Goal: Task Accomplishment & Management: Manage account settings

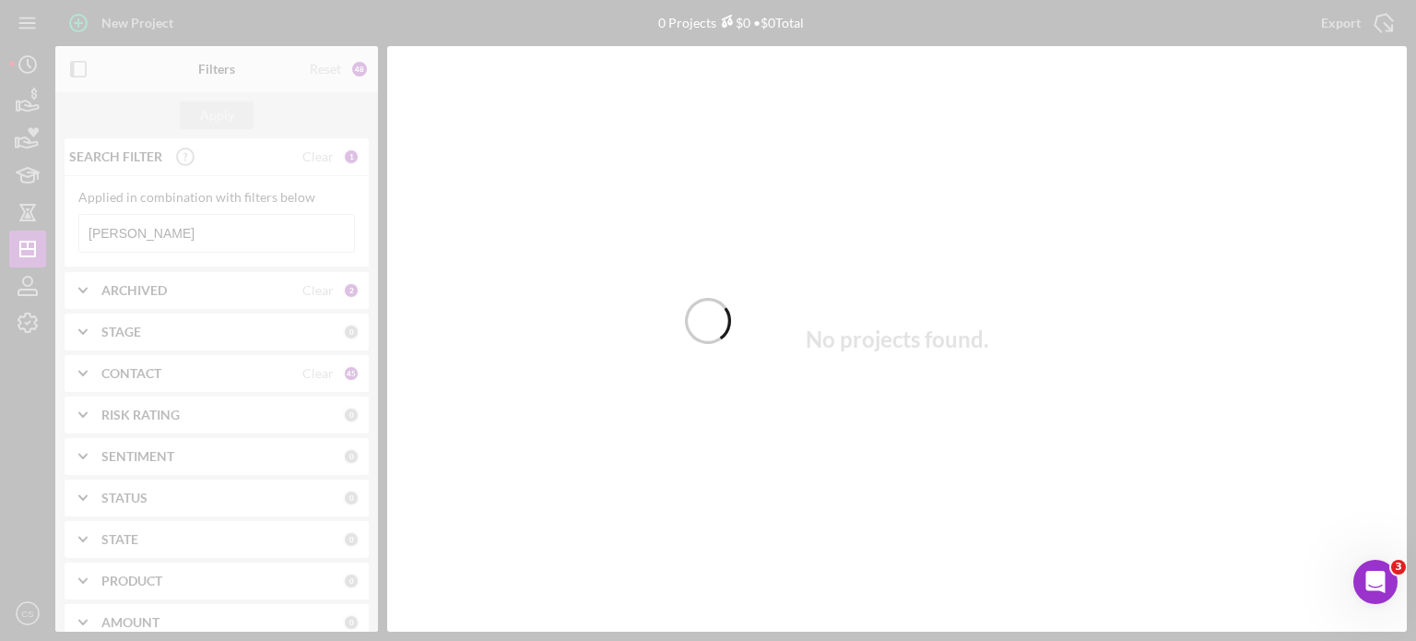
click at [144, 233] on div at bounding box center [708, 320] width 1416 height 641
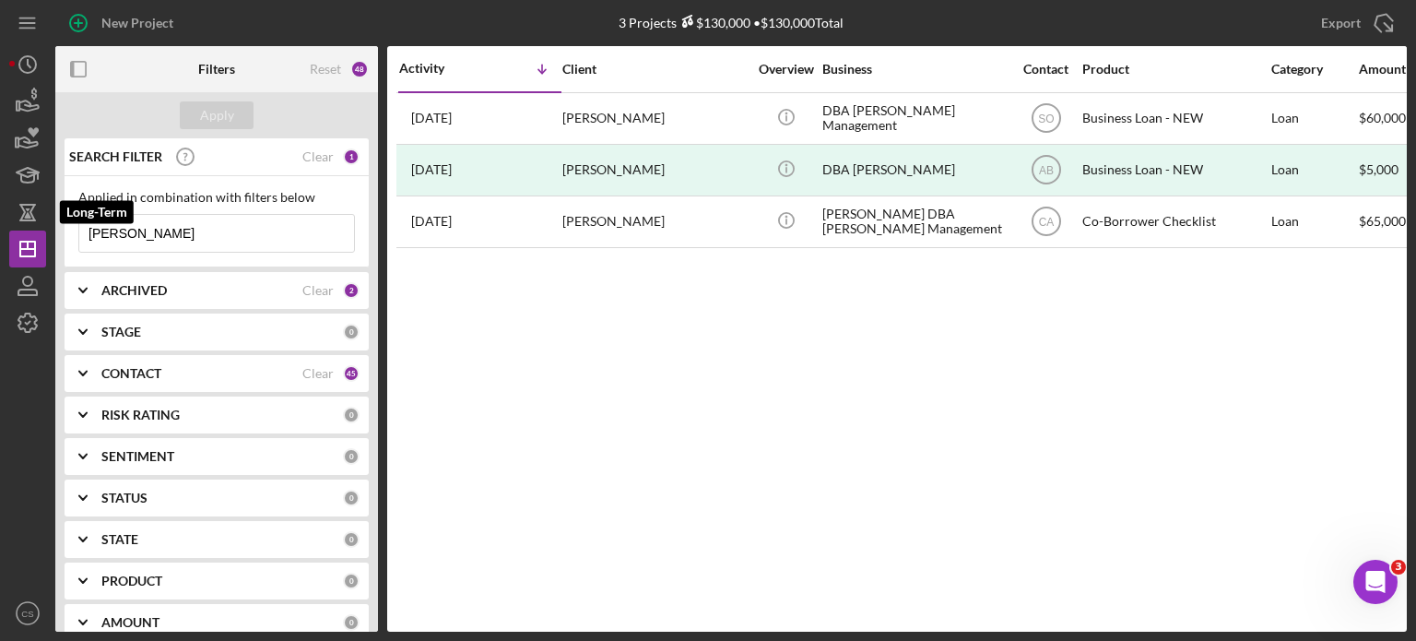
drag, startPoint x: 146, startPoint y: 228, endPoint x: 0, endPoint y: 228, distance: 145.6
click at [0, 228] on div "New Project 3 Projects $130,000 • $130,000 Total dobynes Export Icon/Export Fil…" at bounding box center [708, 320] width 1416 height 641
click at [212, 110] on div "Apply" at bounding box center [217, 115] width 34 height 28
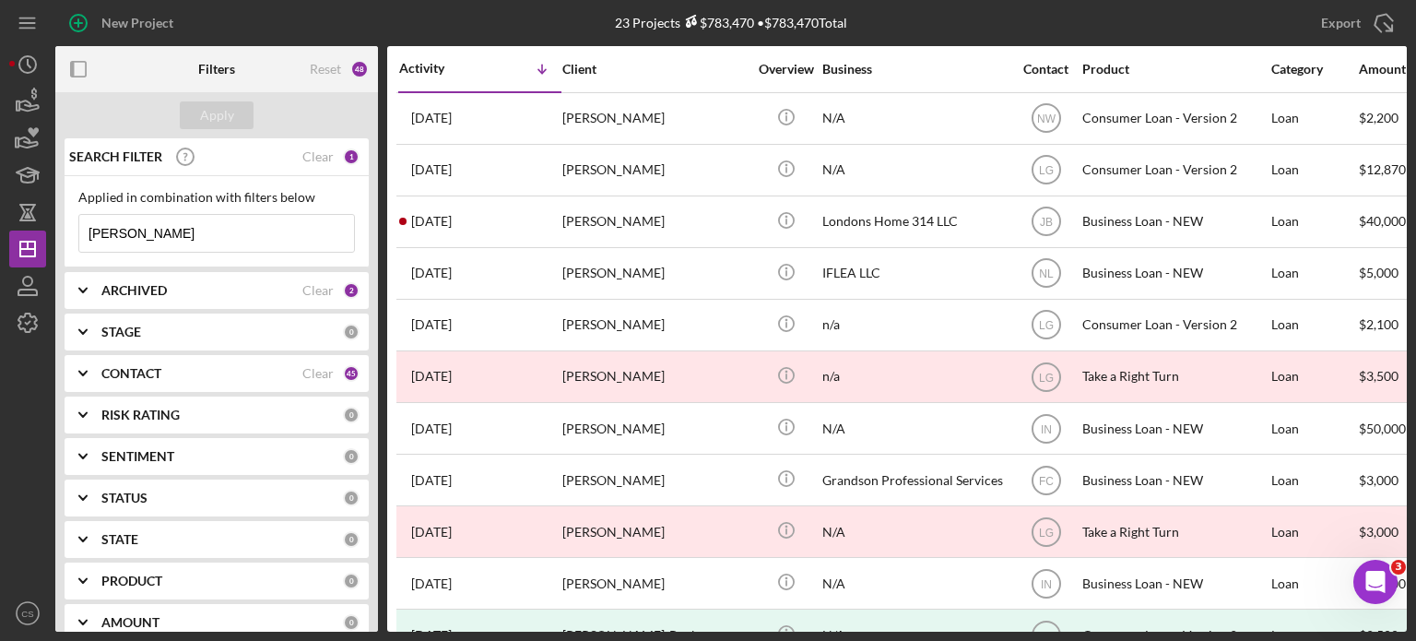
click at [85, 288] on icon "Icon/Expander" at bounding box center [83, 290] width 46 height 46
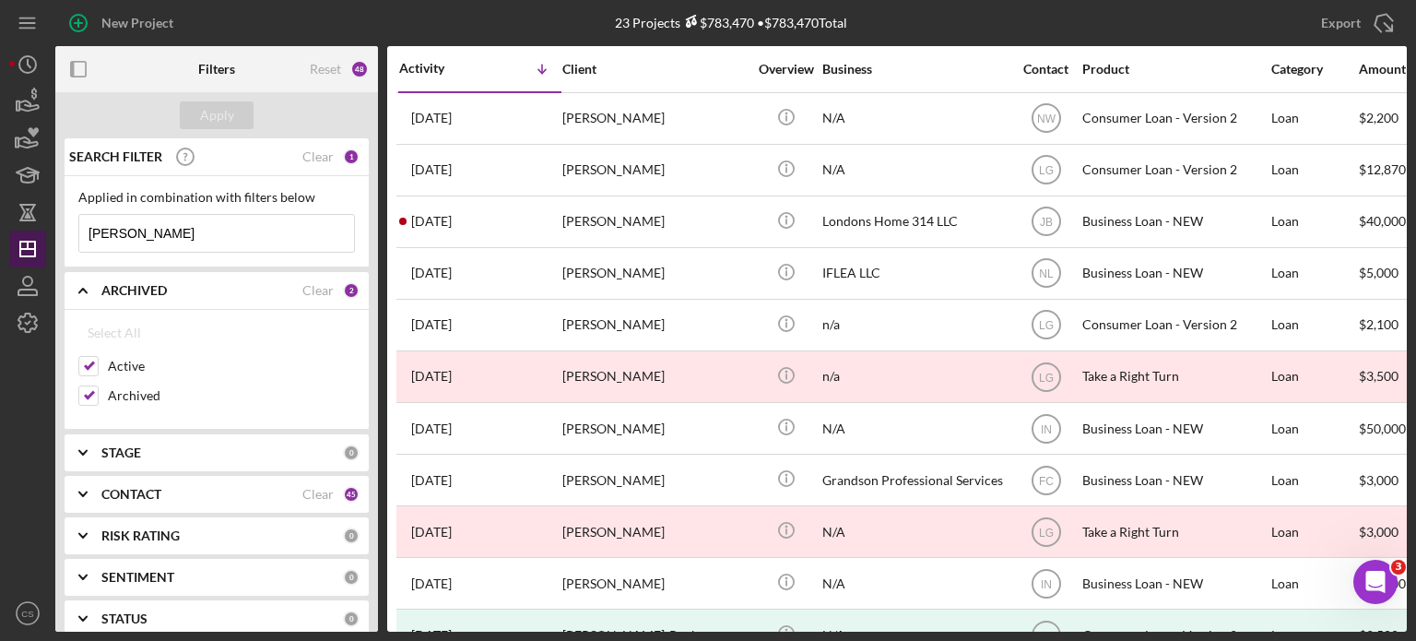
drag, startPoint x: 124, startPoint y: 226, endPoint x: 35, endPoint y: 235, distance: 89.9
click at [35, 235] on div "New Project 23 Projects $783,470 • $783,470 Total dobynes Export Icon/Export Fi…" at bounding box center [707, 315] width 1397 height 631
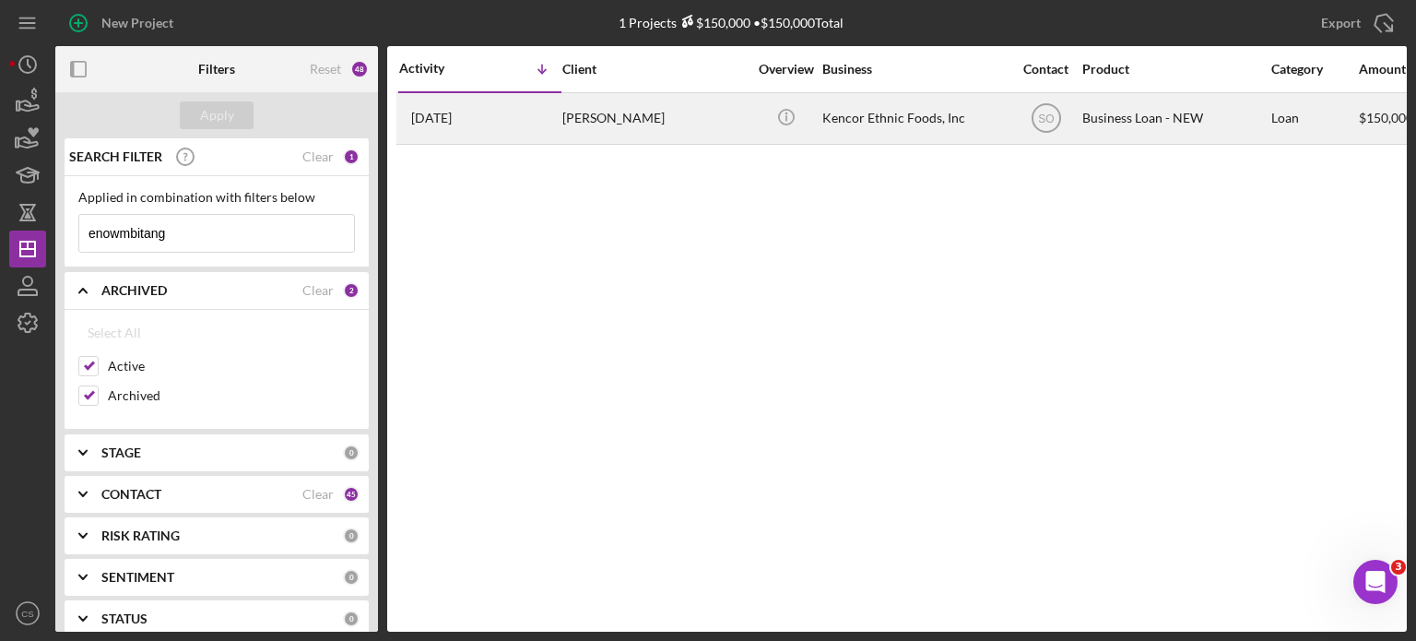
type input "enowmbitang"
click at [452, 124] on time "[DATE]" at bounding box center [431, 118] width 41 height 15
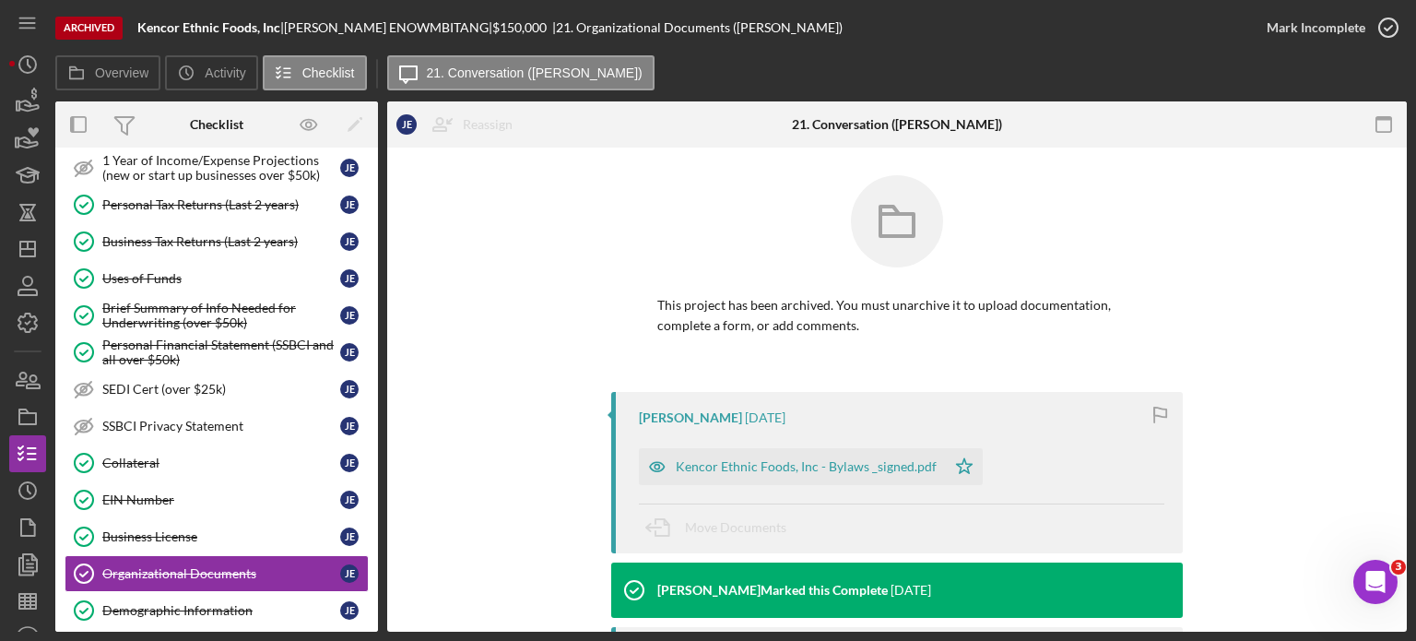
scroll to position [3, 0]
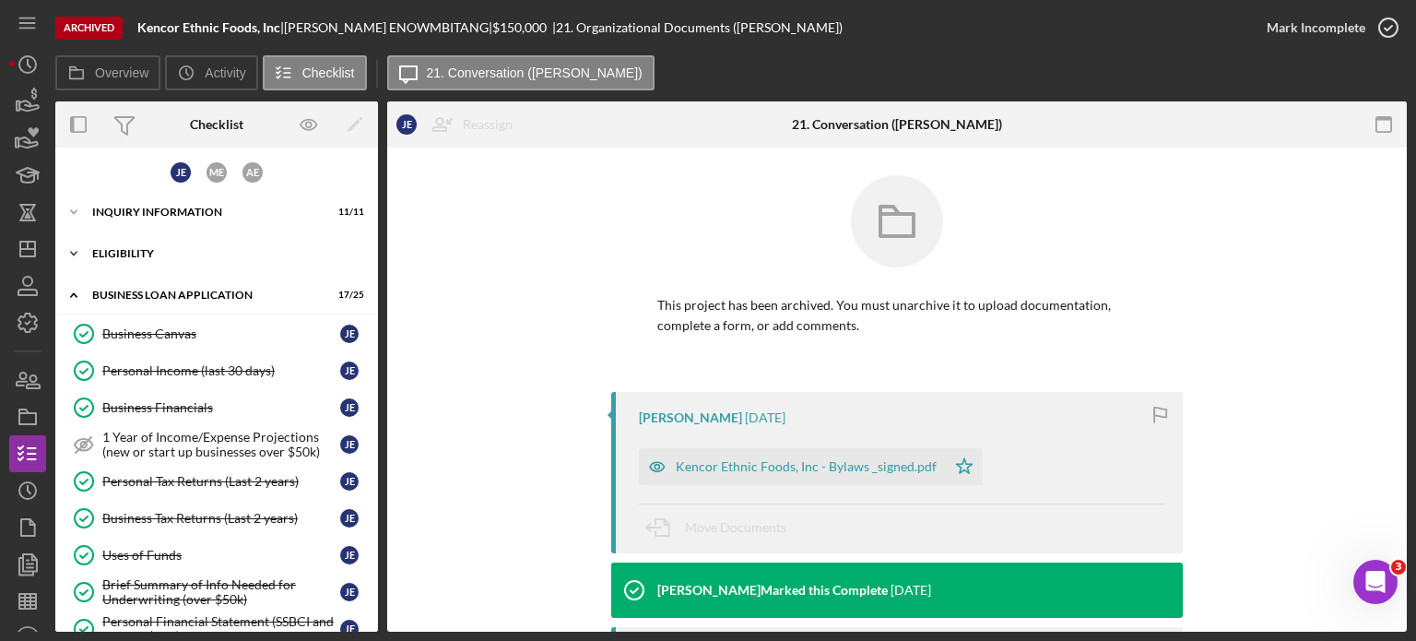
click at [77, 250] on icon "Icon/Expander" at bounding box center [73, 253] width 37 height 37
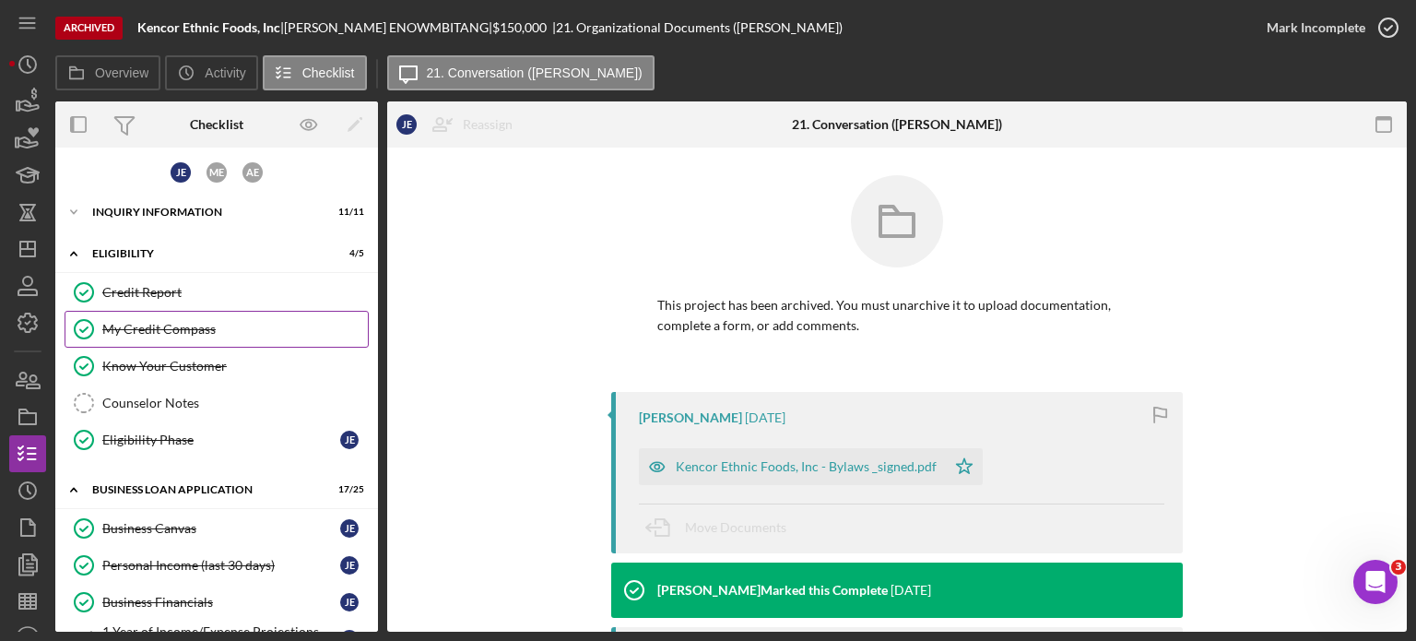
click at [134, 317] on link "My Credit Compass My Credit Compass" at bounding box center [217, 329] width 304 height 37
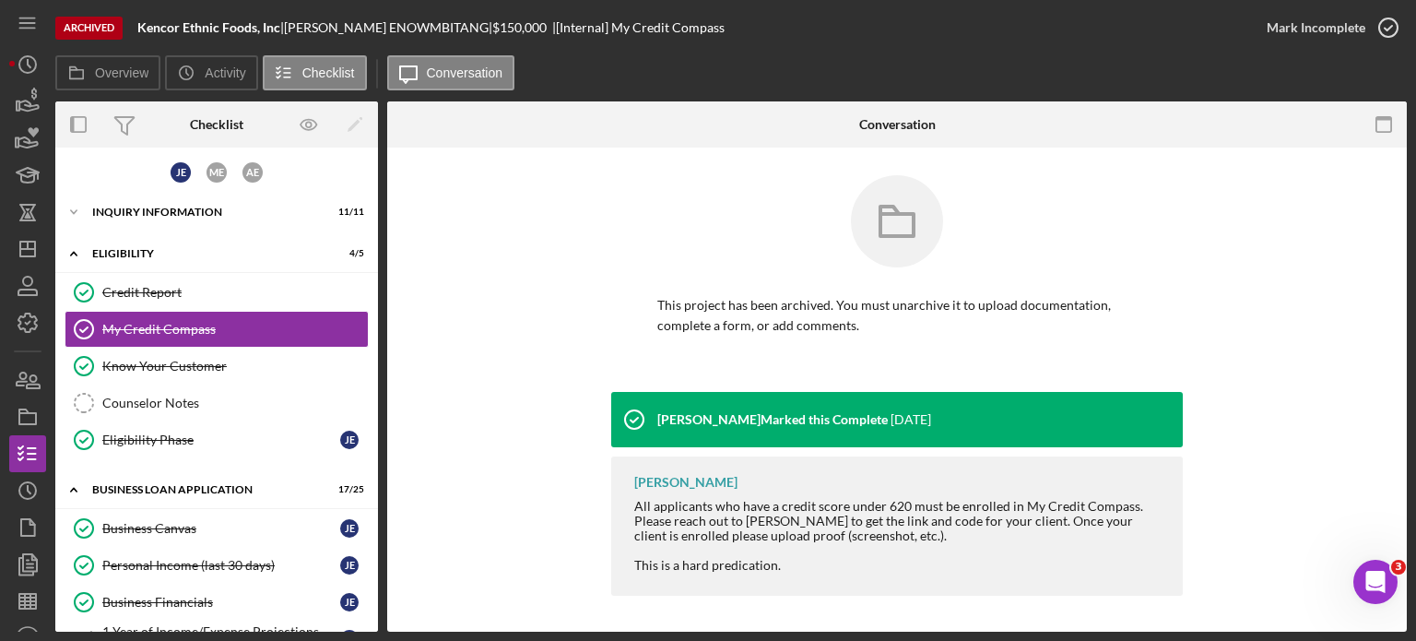
click at [1294, 106] on div at bounding box center [1236, 124] width 340 height 46
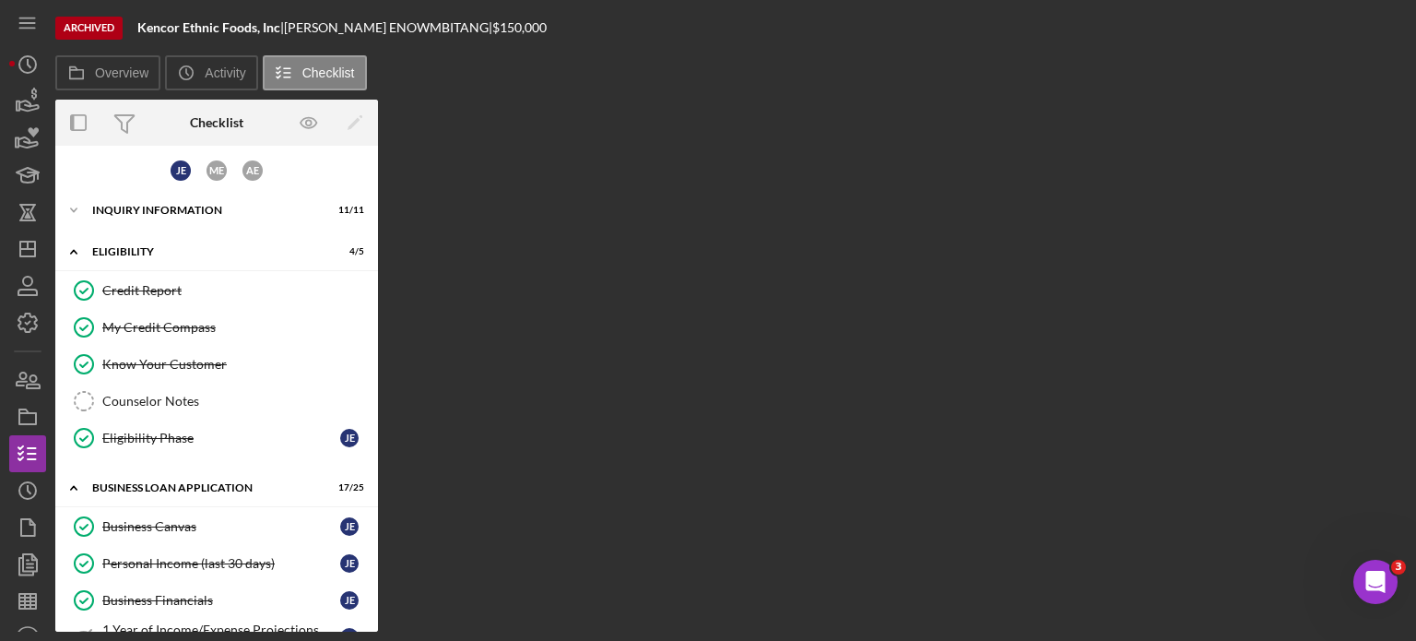
scroll to position [649, 0]
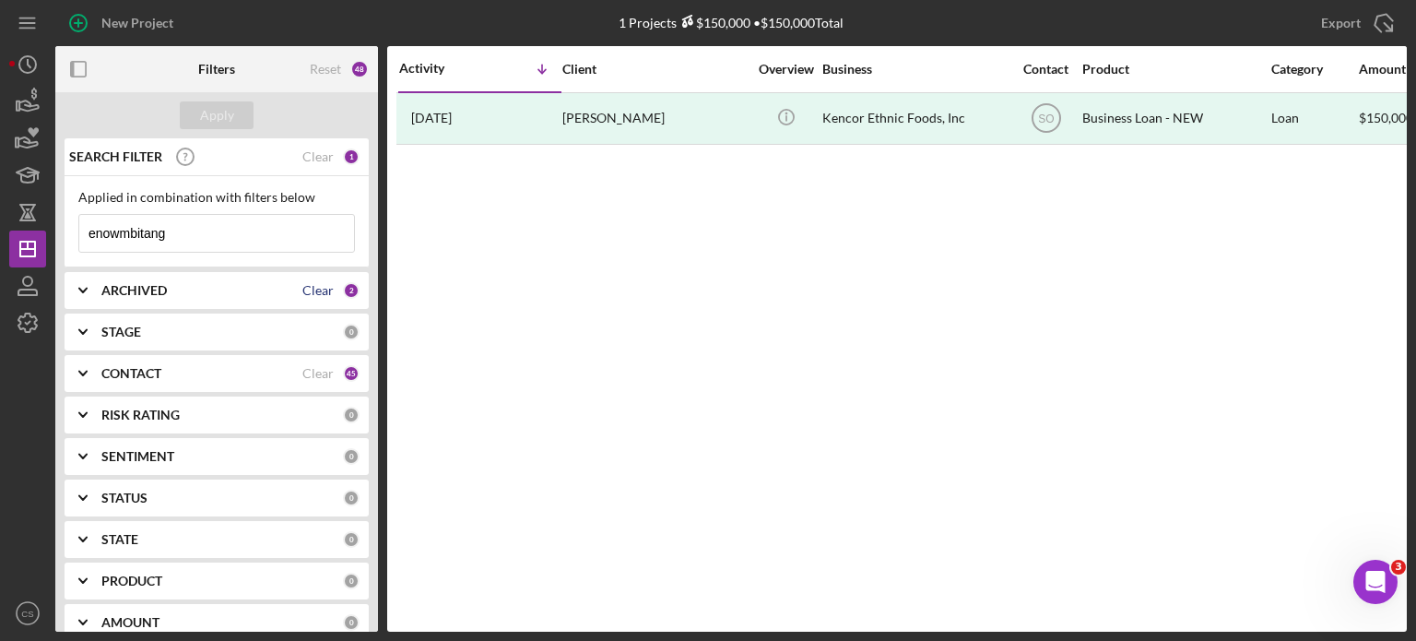
click at [320, 288] on div "Clear" at bounding box center [317, 290] width 31 height 15
click at [80, 288] on polyline at bounding box center [82, 290] width 7 height 4
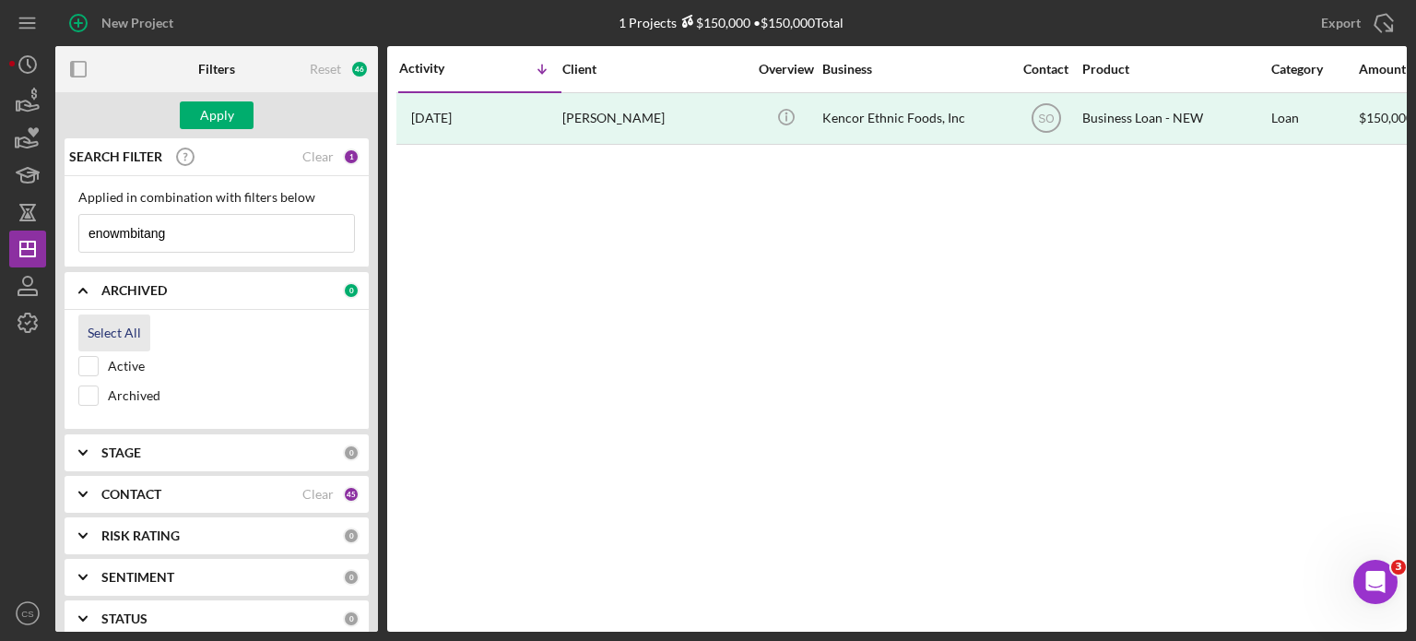
click at [100, 329] on div "Select All" at bounding box center [114, 332] width 53 height 37
checkbox input "true"
click at [277, 232] on input "enowmbitang" at bounding box center [216, 233] width 275 height 37
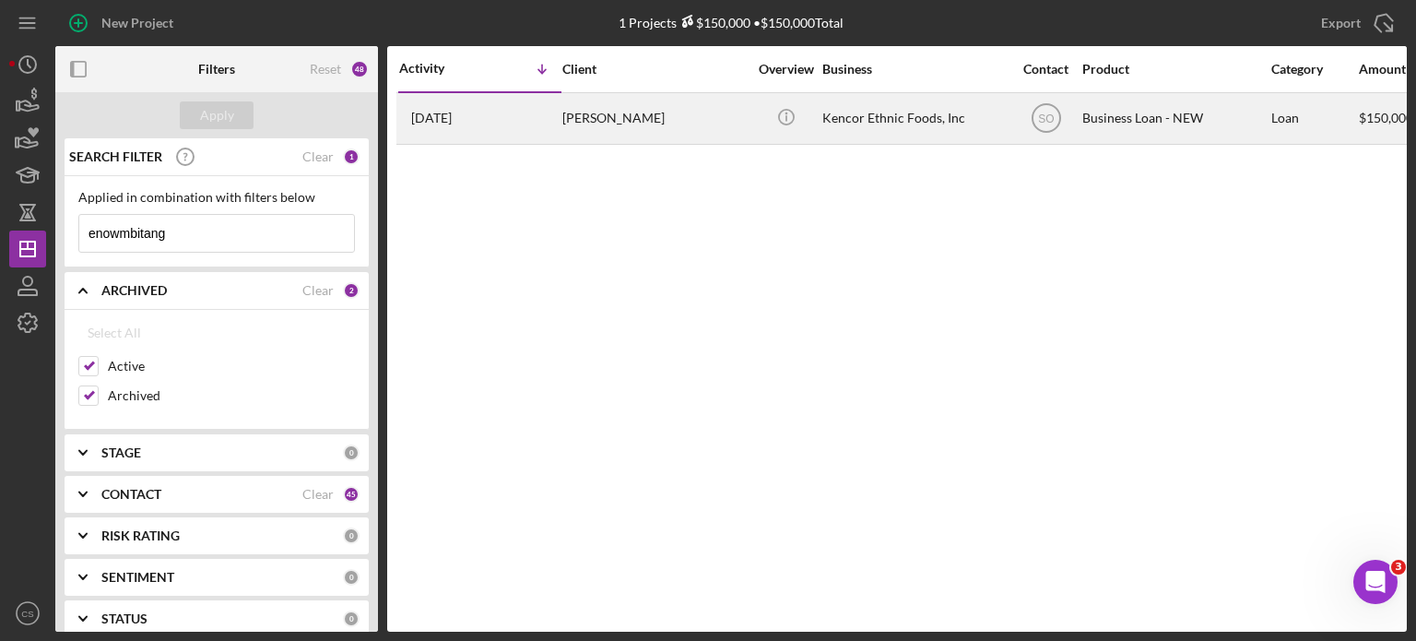
click at [601, 120] on div "[PERSON_NAME]" at bounding box center [654, 118] width 184 height 49
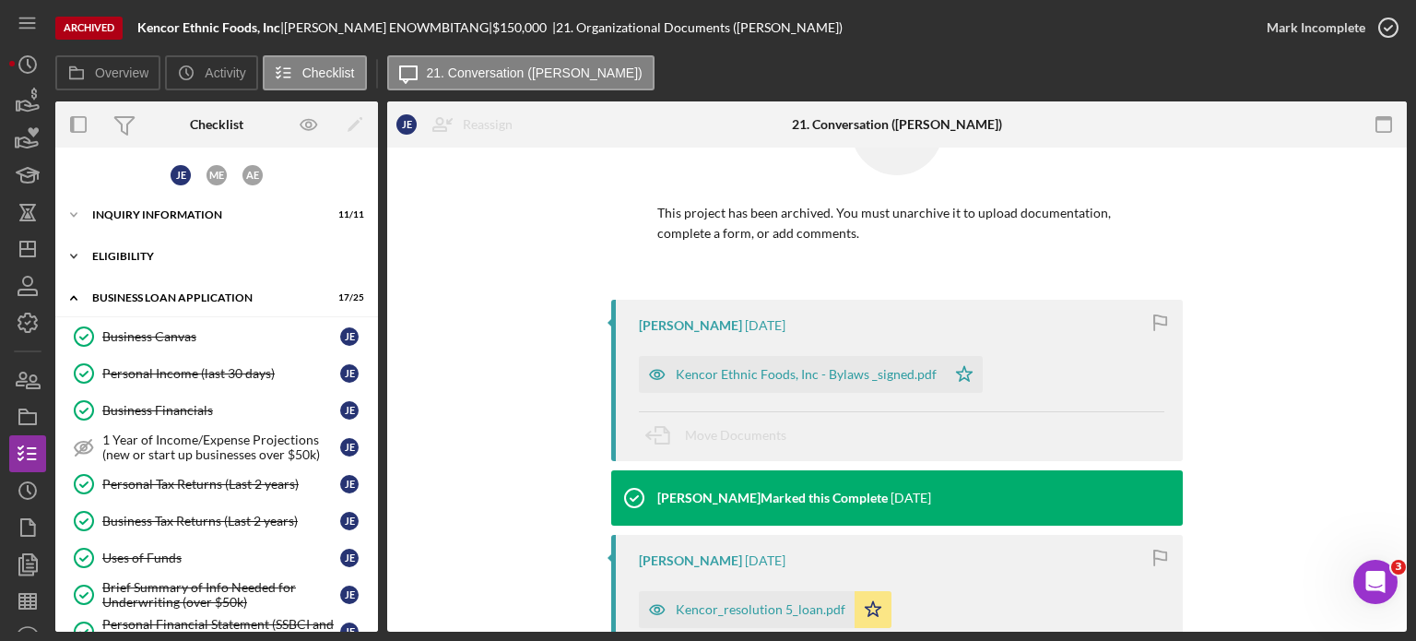
click at [70, 255] on icon "Icon/Expander" at bounding box center [73, 256] width 37 height 37
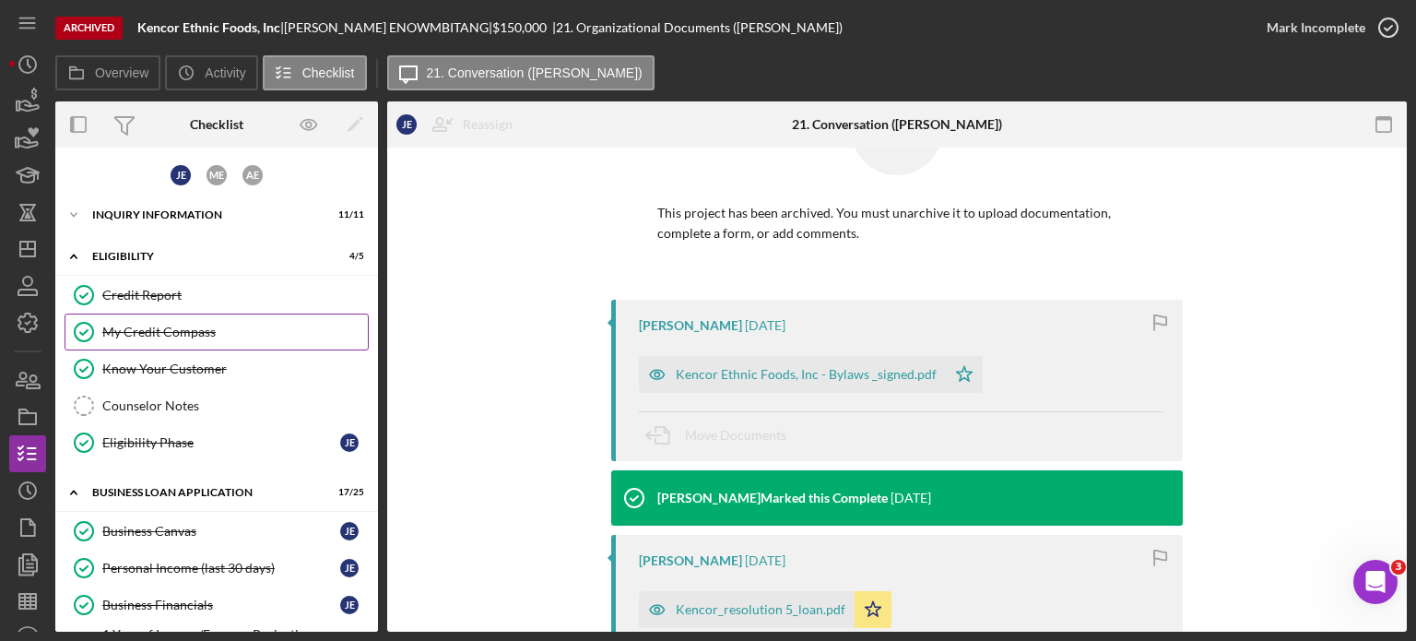
click at [118, 326] on div "My Credit Compass" at bounding box center [234, 331] width 265 height 15
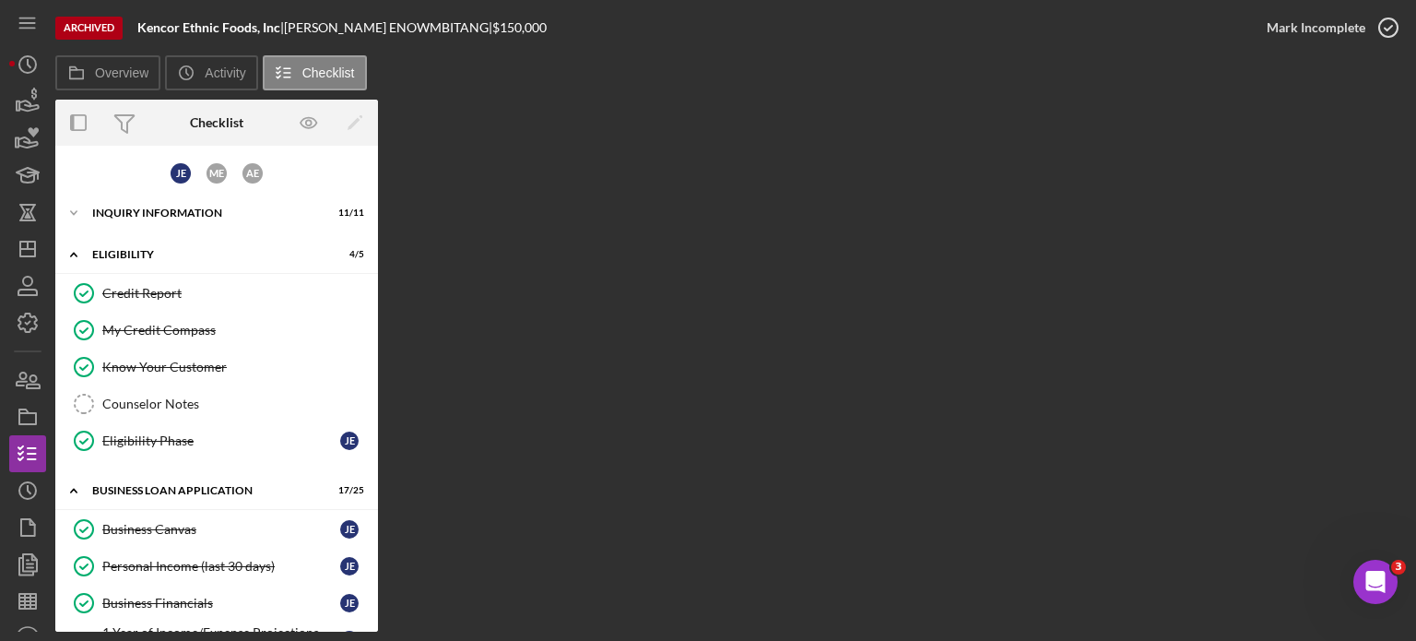
scroll to position [649, 0]
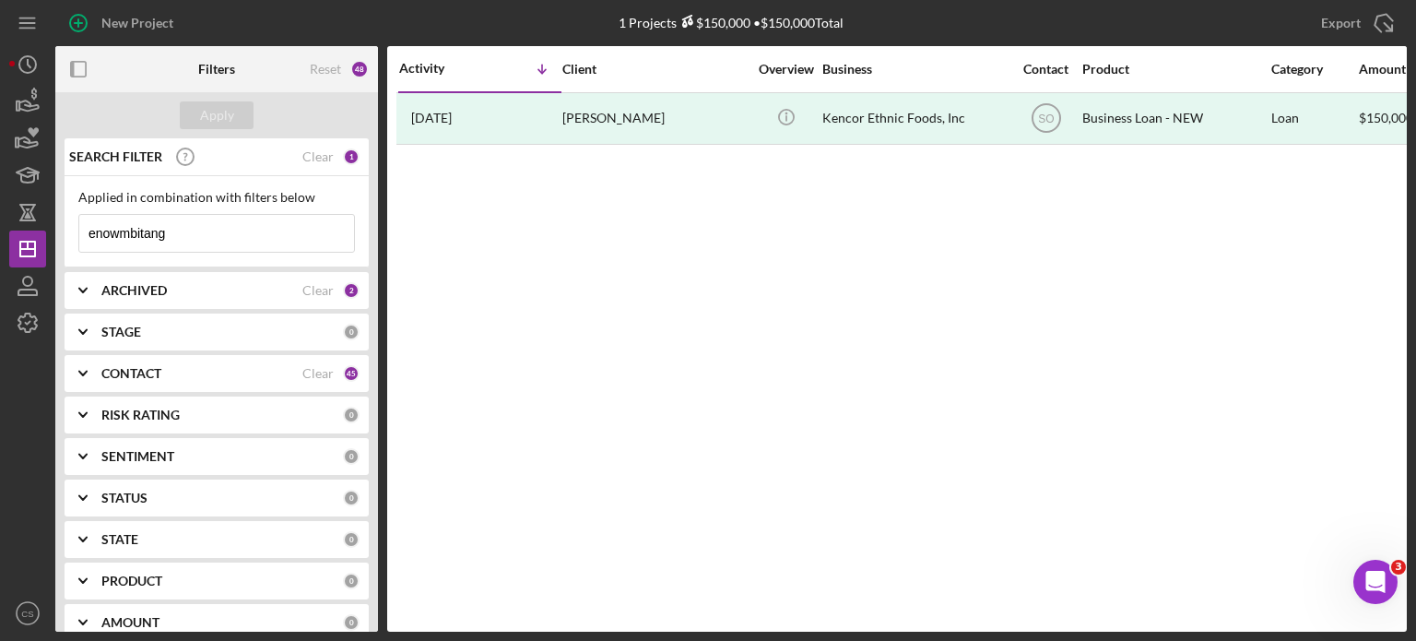
click at [343, 287] on div "2" at bounding box center [351, 290] width 17 height 17
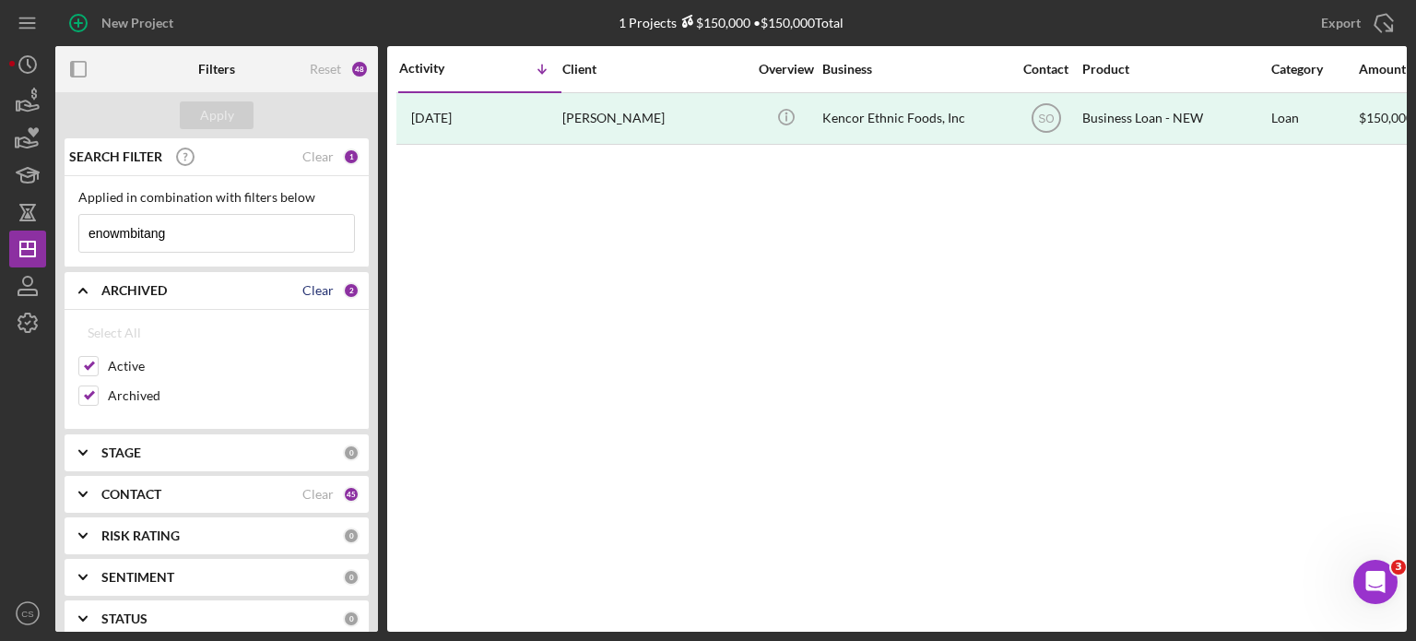
click at [317, 292] on div "Clear" at bounding box center [317, 290] width 31 height 15
checkbox input "false"
click at [85, 291] on icon "Icon/Expander" at bounding box center [83, 290] width 46 height 46
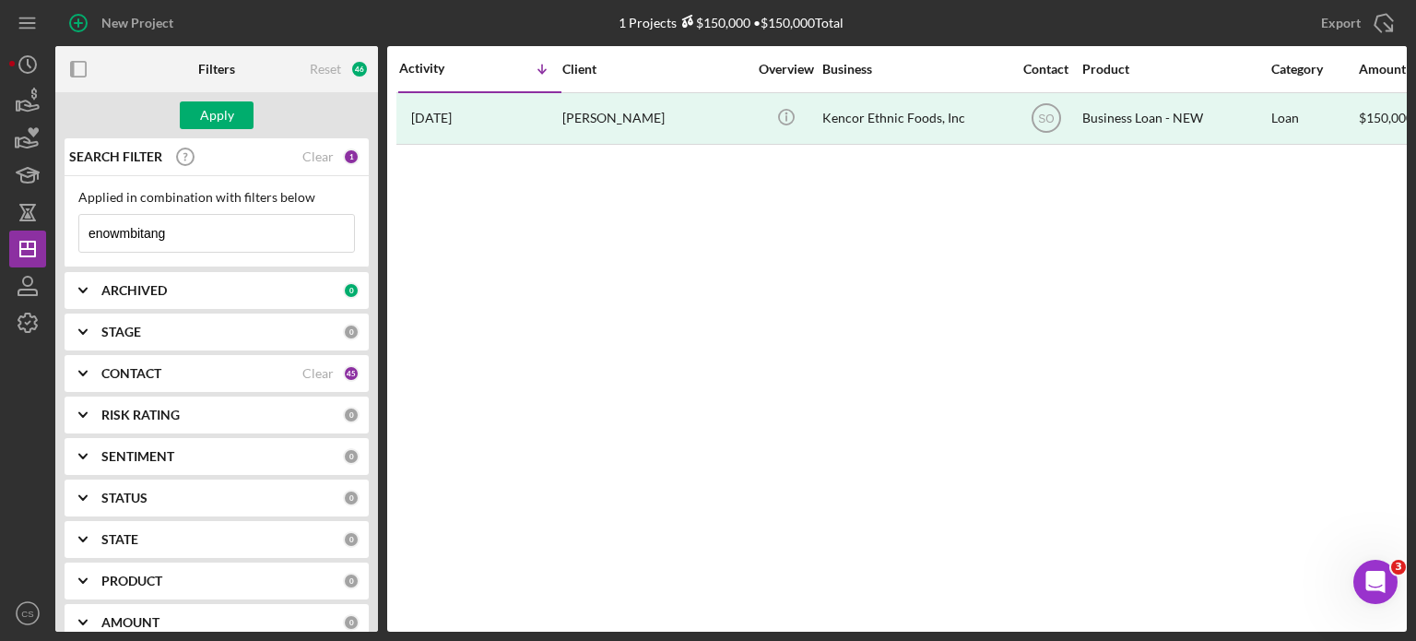
click at [347, 368] on div "45" at bounding box center [351, 373] width 17 height 17
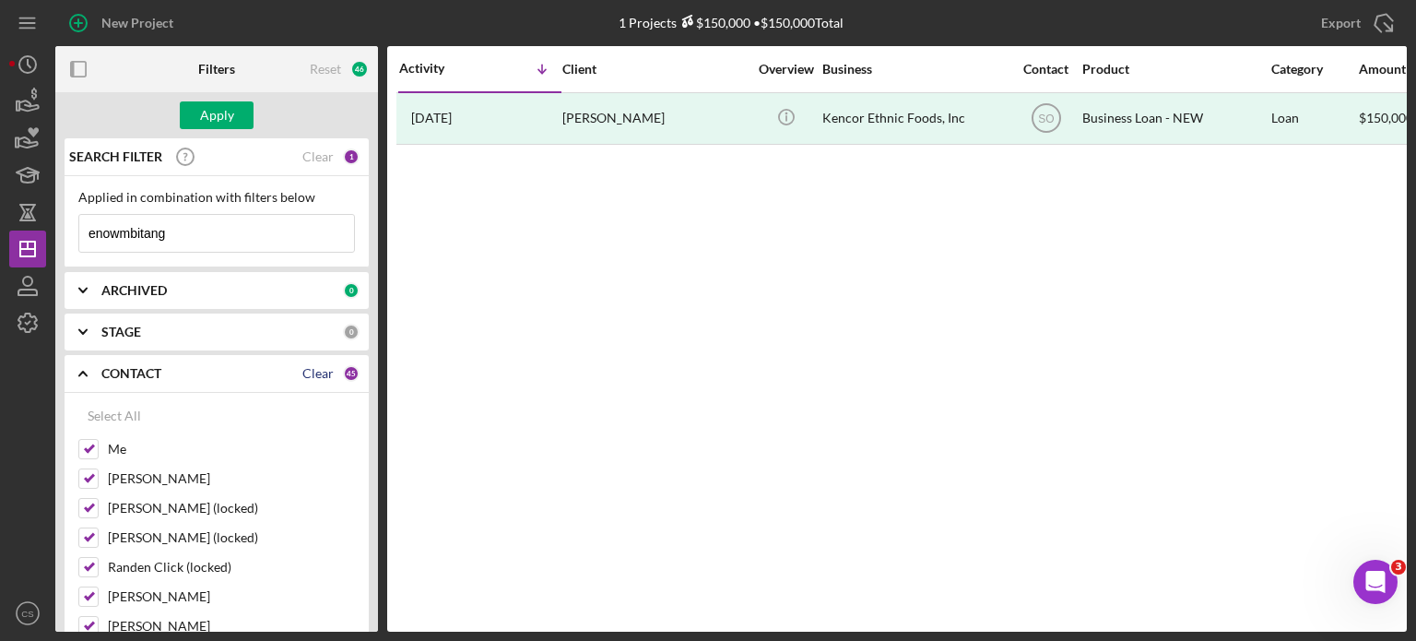
click at [319, 376] on div "Clear" at bounding box center [317, 373] width 31 height 15
checkbox input "false"
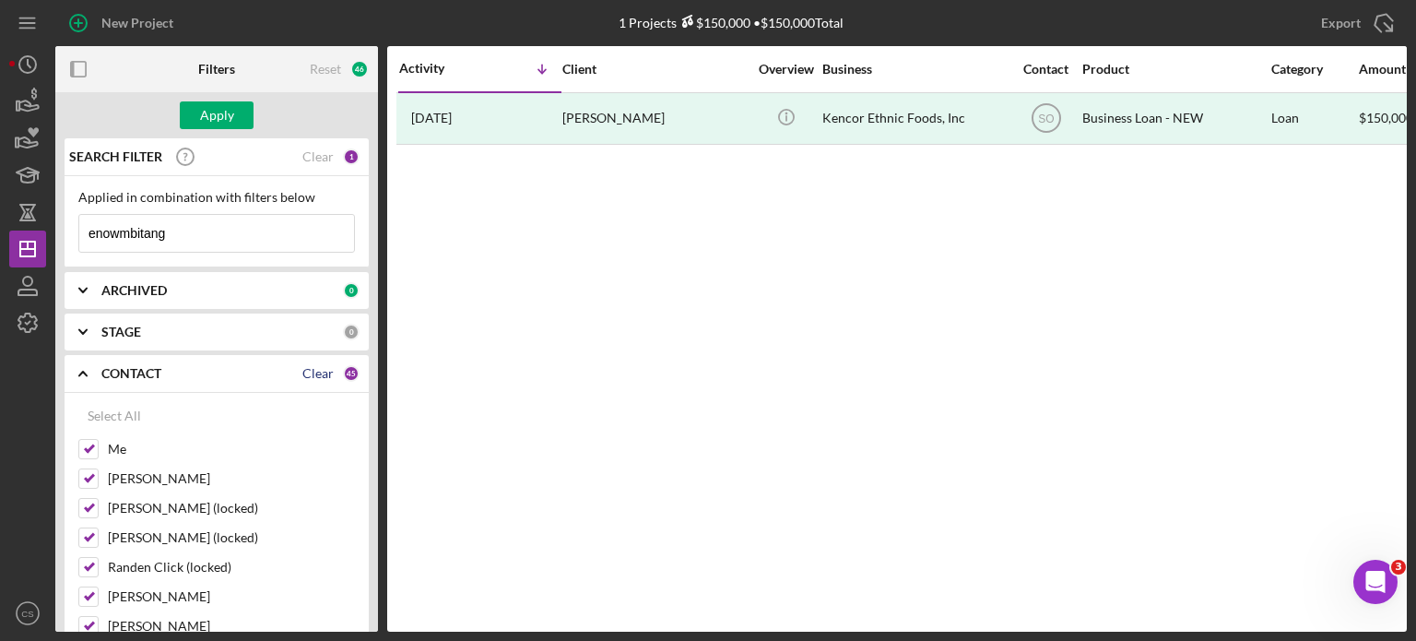
checkbox input "false"
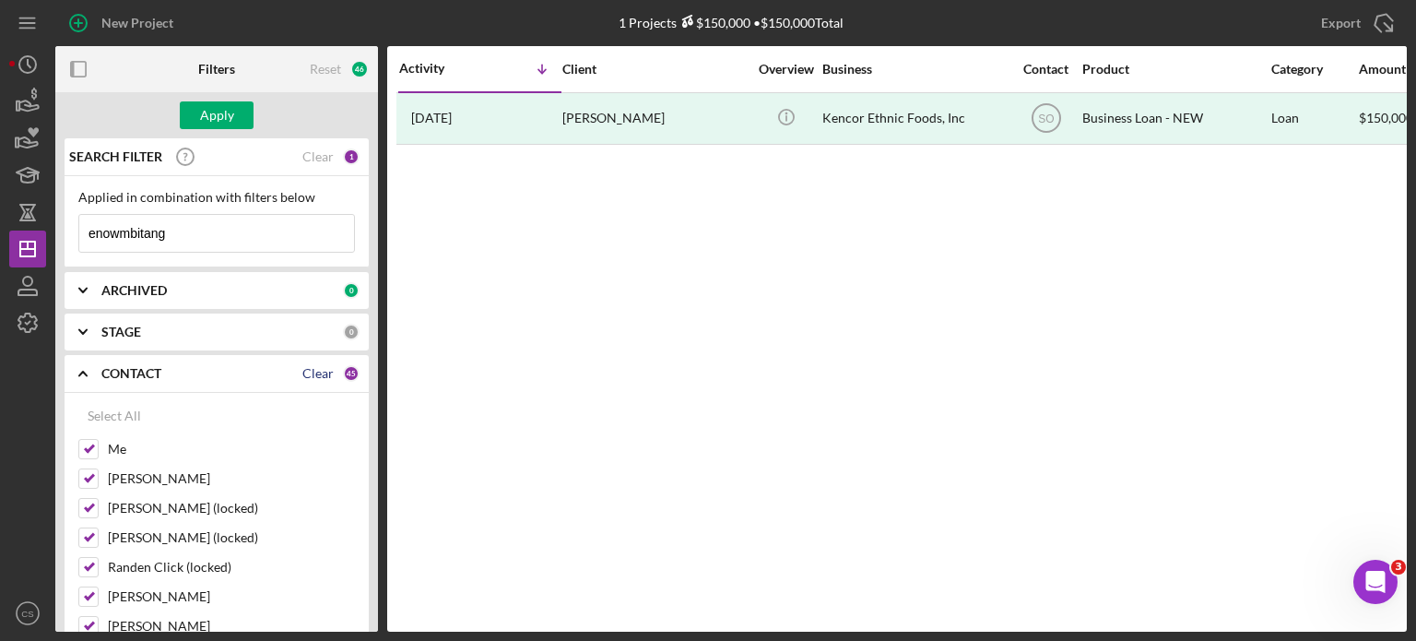
checkbox input "false"
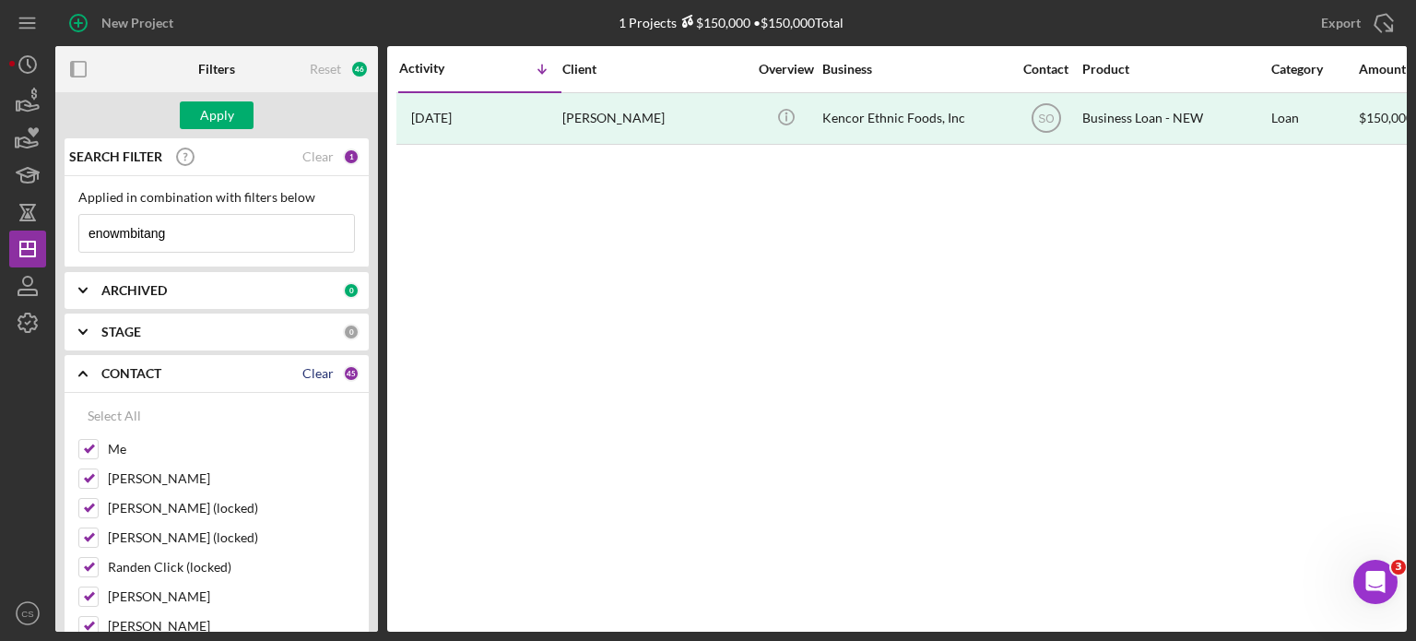
checkbox input "false"
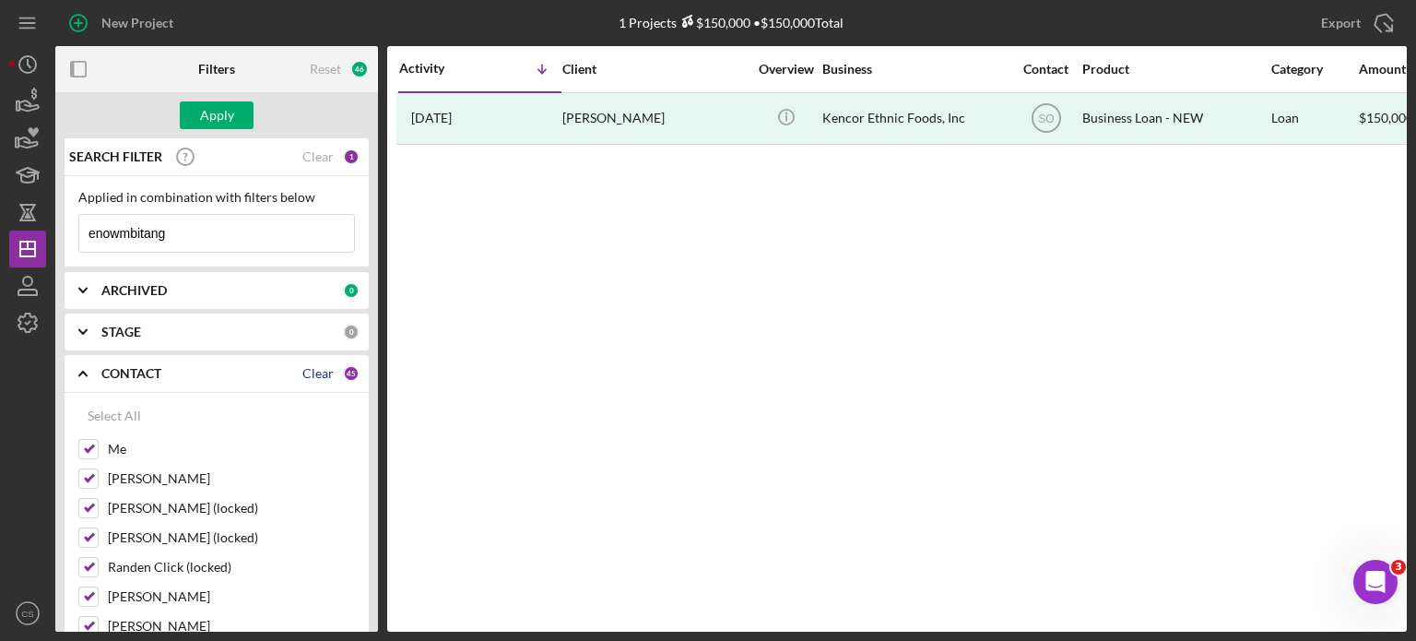
checkbox input "false"
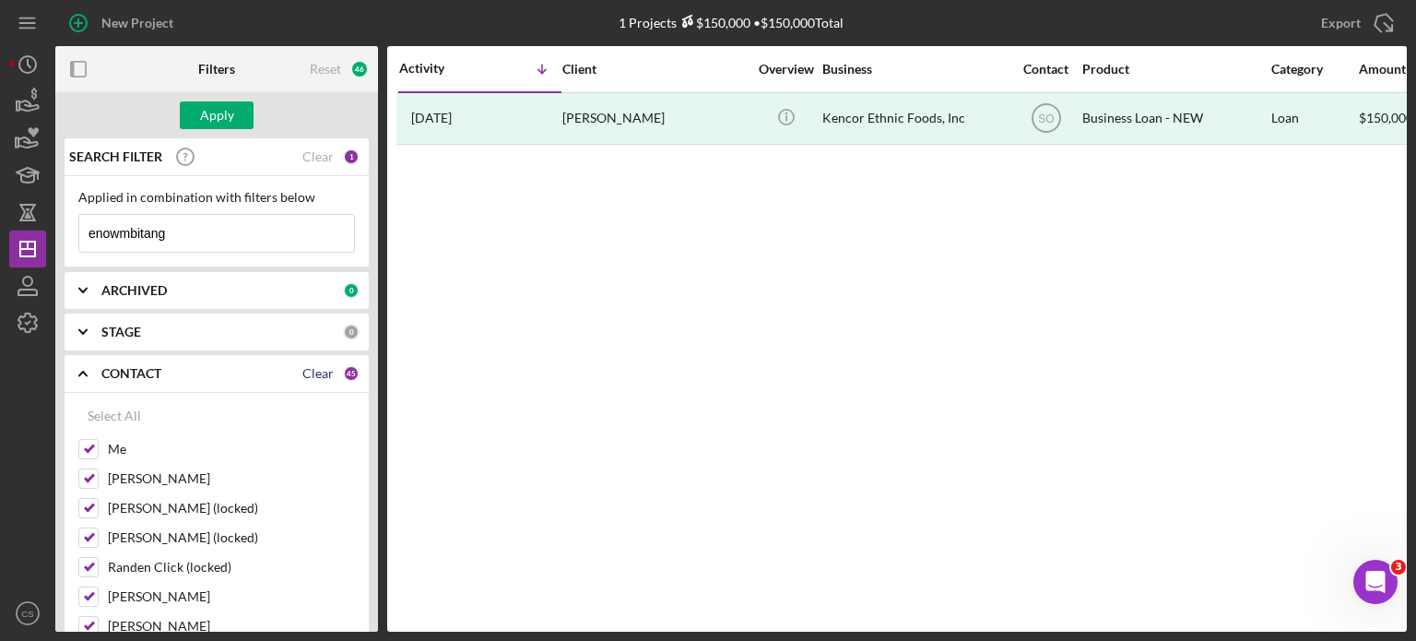
checkbox input "false"
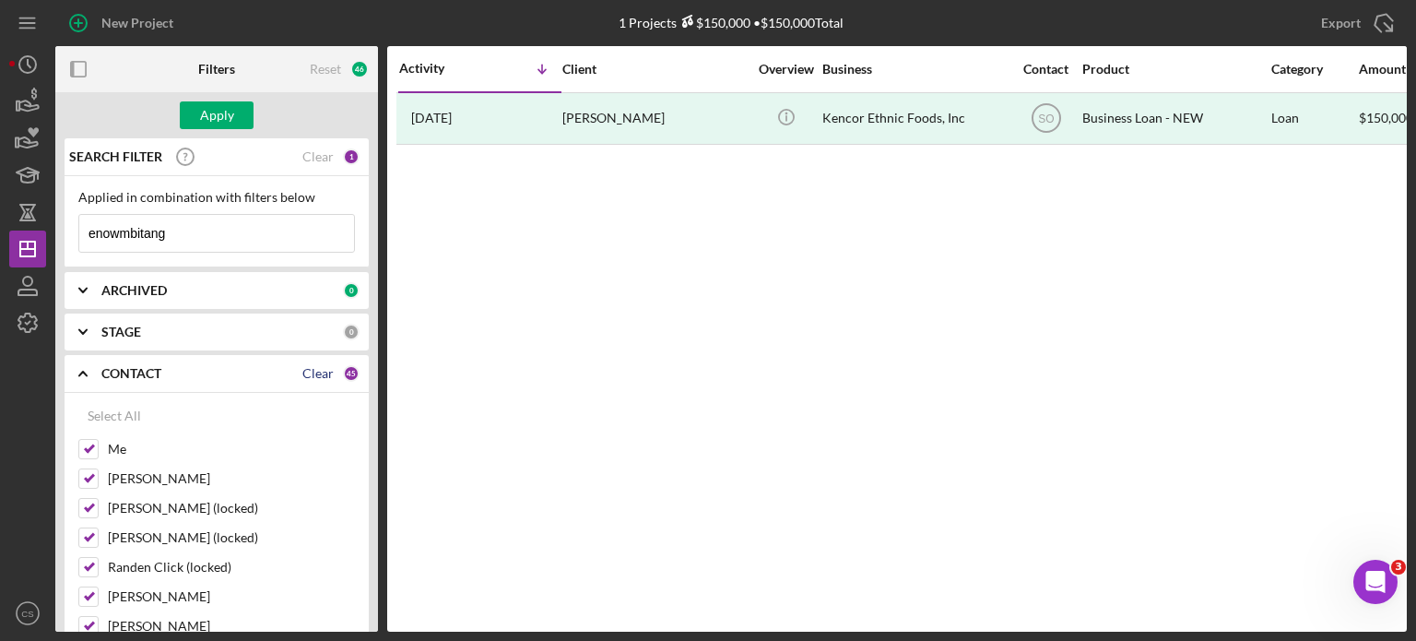
checkbox input "false"
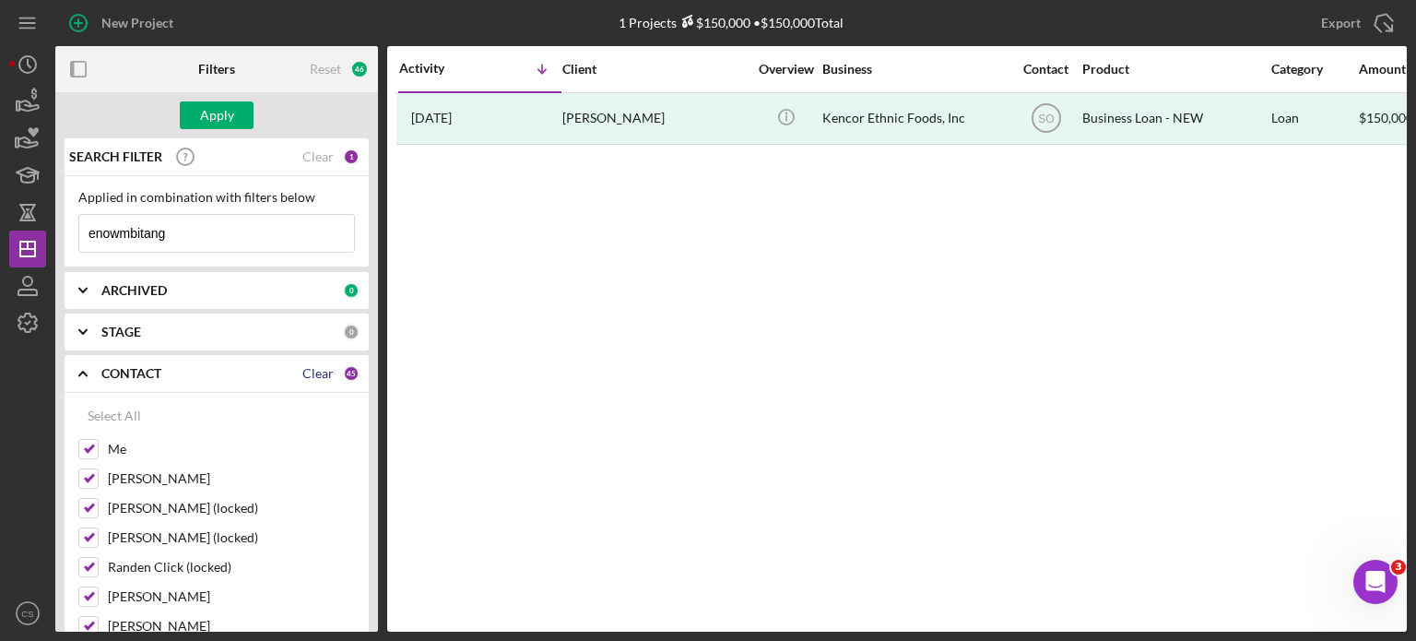
checkbox input "false"
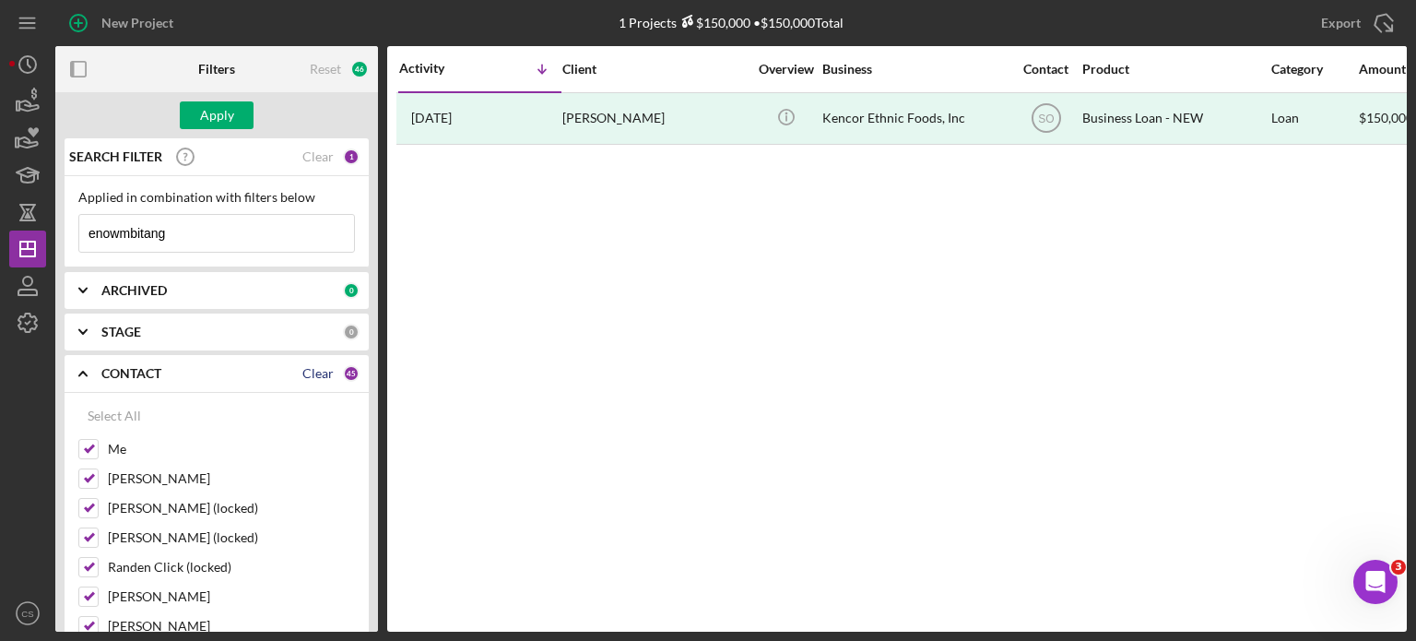
checkbox input "false"
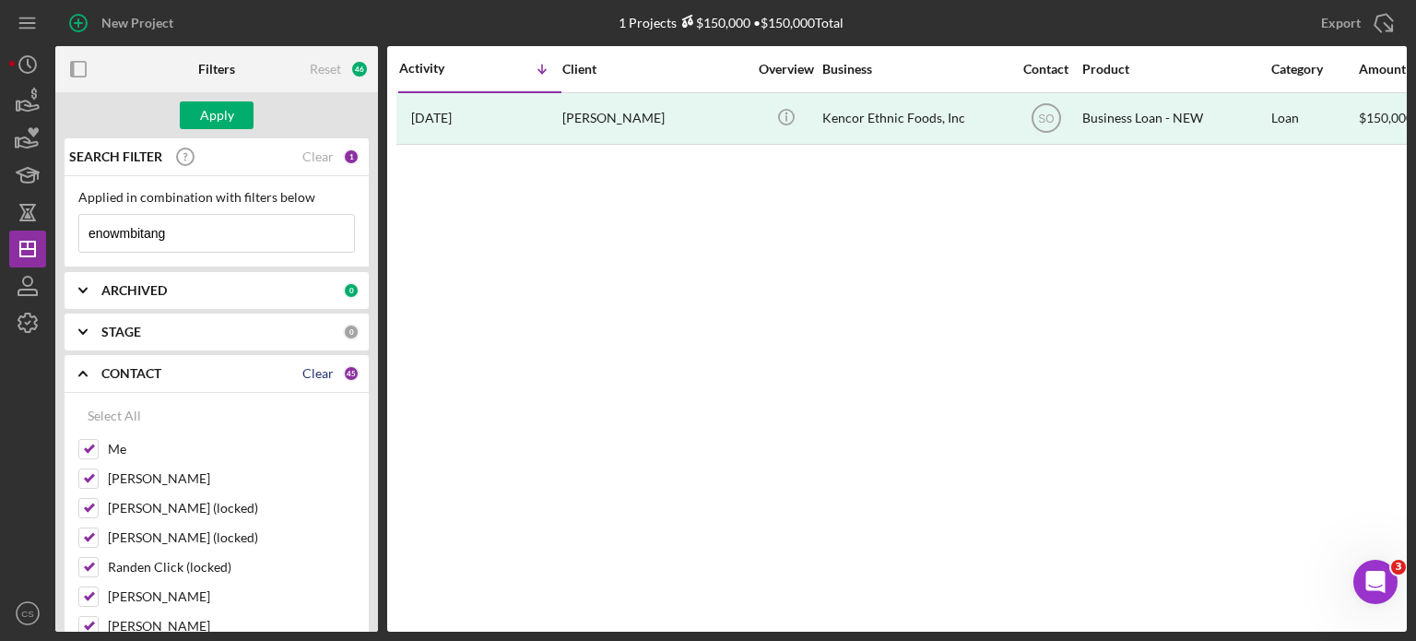
checkbox input "false"
click at [227, 113] on div "Apply" at bounding box center [217, 115] width 34 height 28
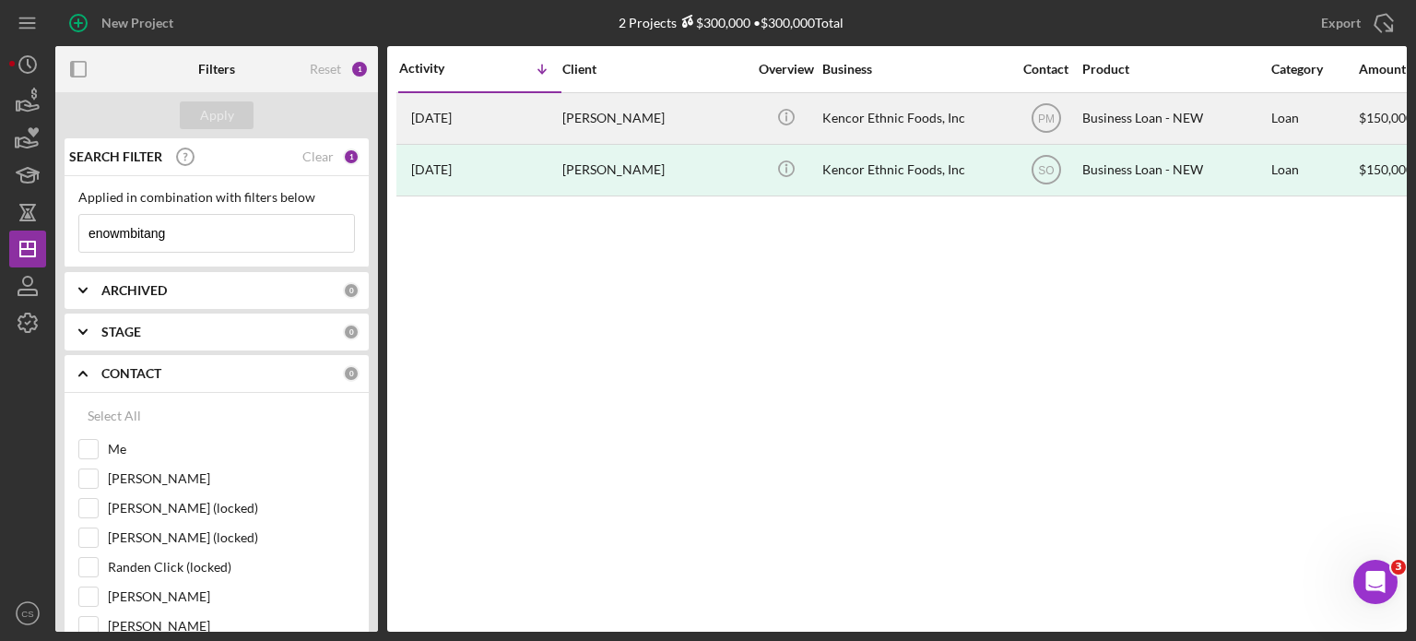
click at [447, 117] on time "[DATE]" at bounding box center [431, 118] width 41 height 15
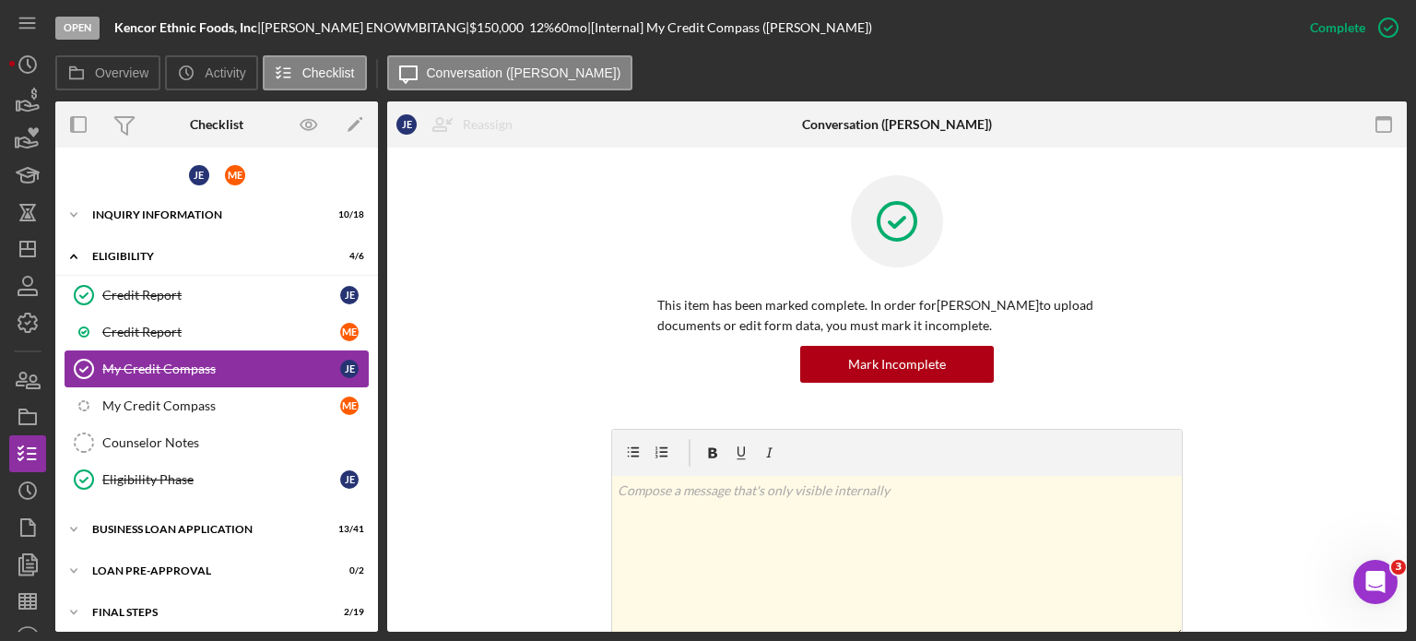
click at [249, 365] on div "My Credit Compass" at bounding box center [221, 368] width 238 height 15
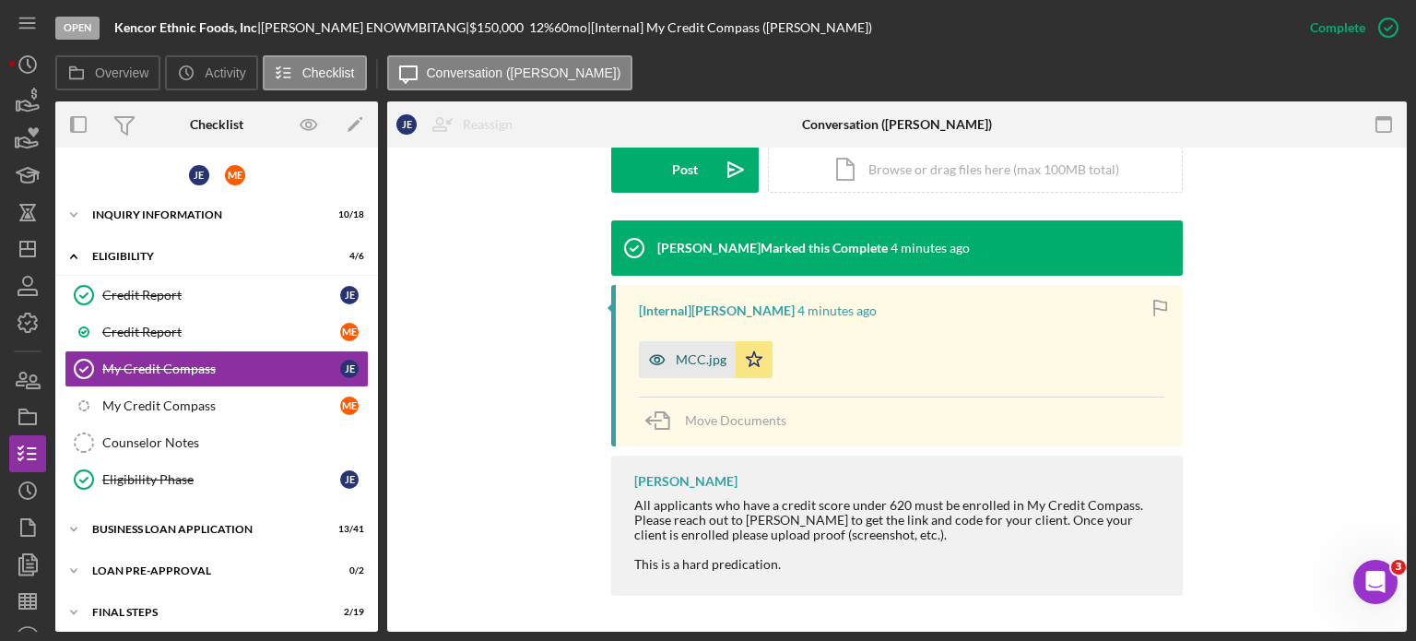
scroll to position [413, 0]
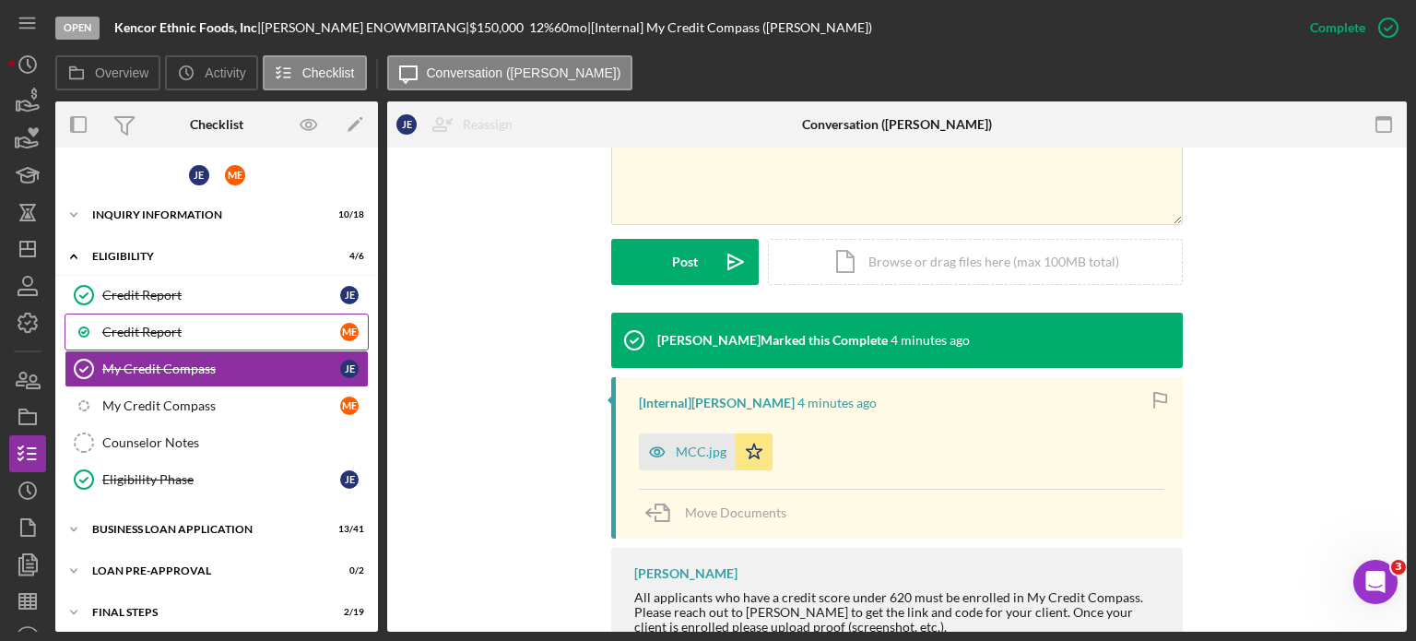
click at [175, 329] on div "Credit Report" at bounding box center [221, 331] width 238 height 15
